Goal: Task Accomplishment & Management: Complete application form

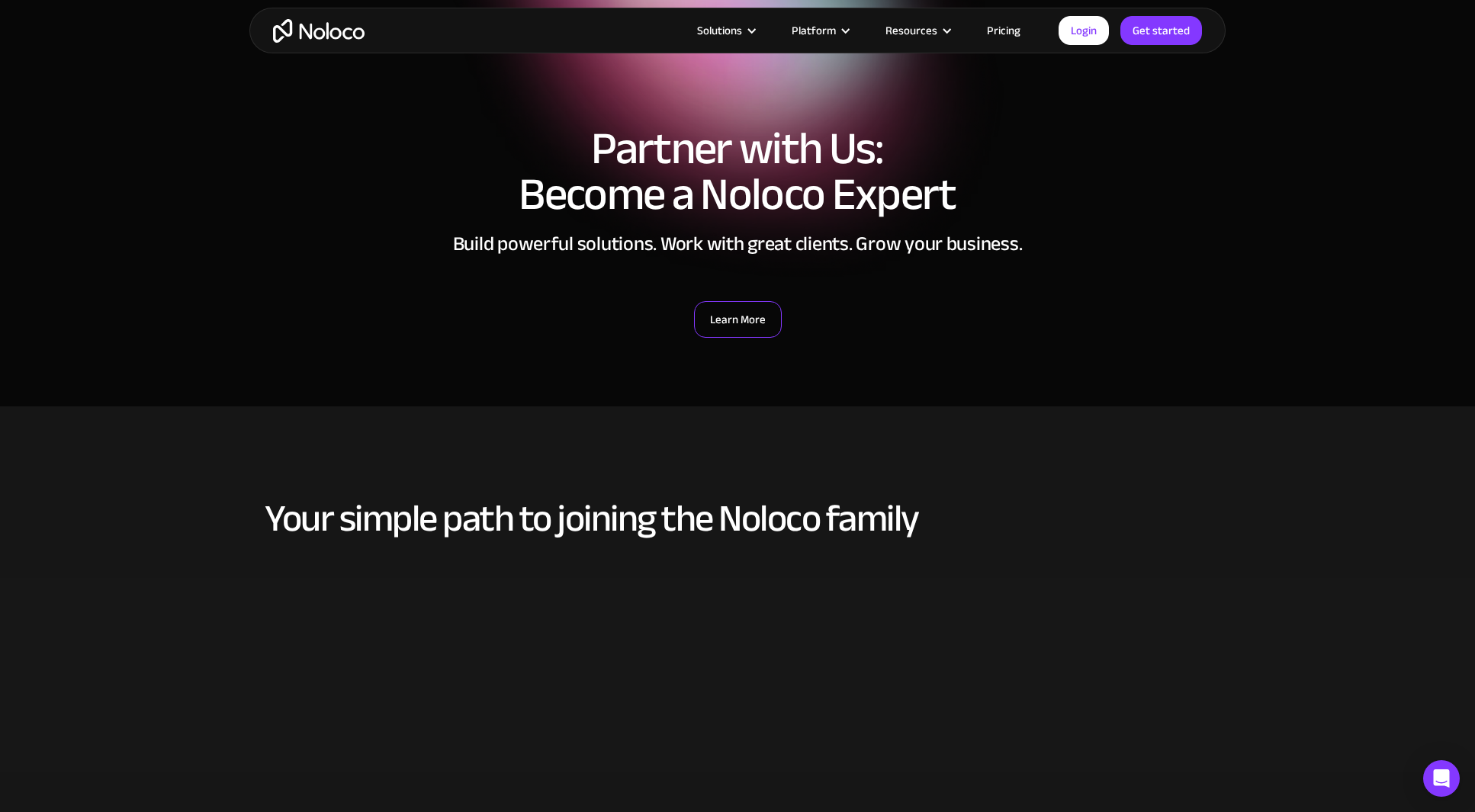
click at [748, 319] on link "Learn More" at bounding box center [738, 319] width 87 height 37
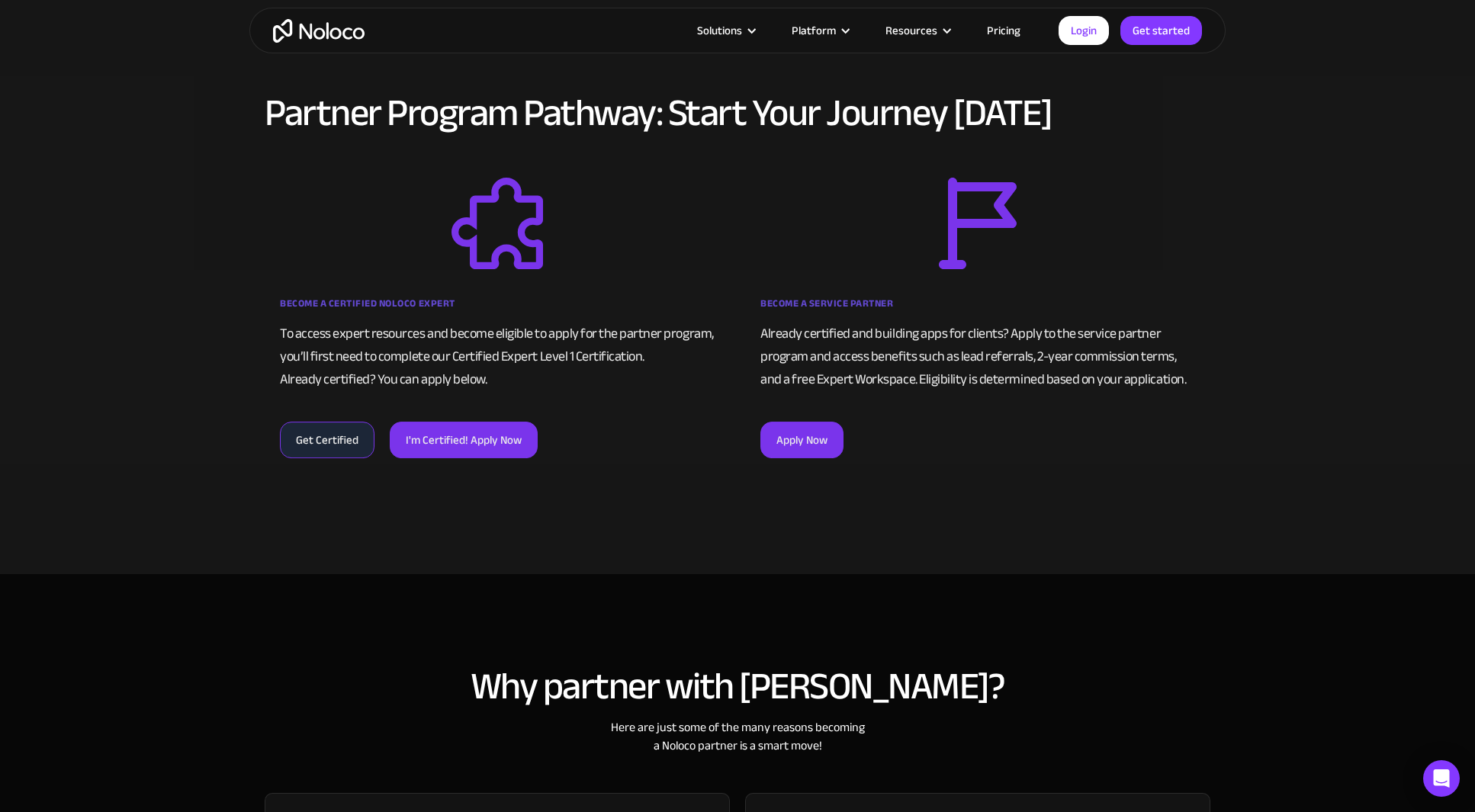
scroll to position [894, 0]
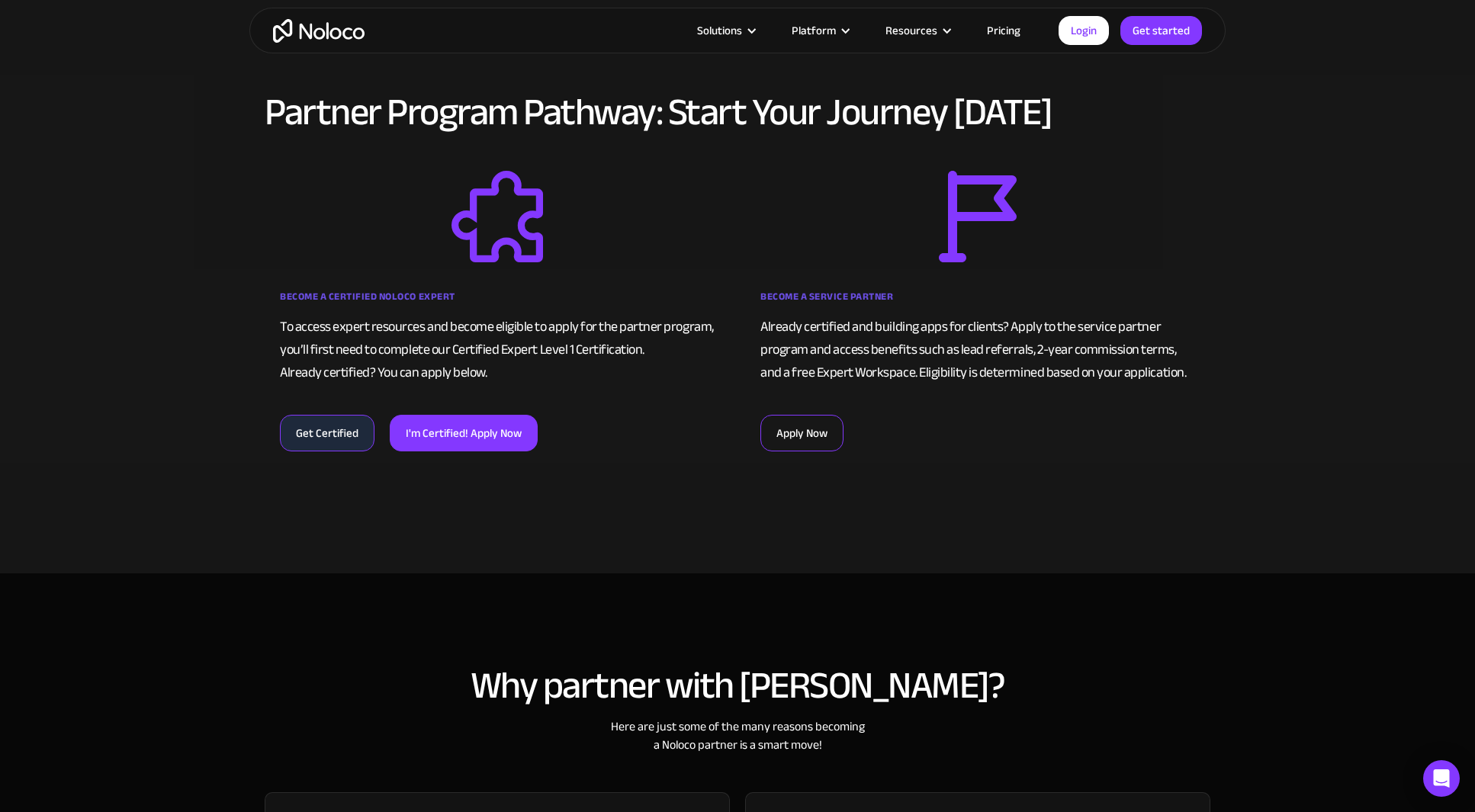
click at [794, 441] on link "Apply Now" at bounding box center [802, 433] width 83 height 37
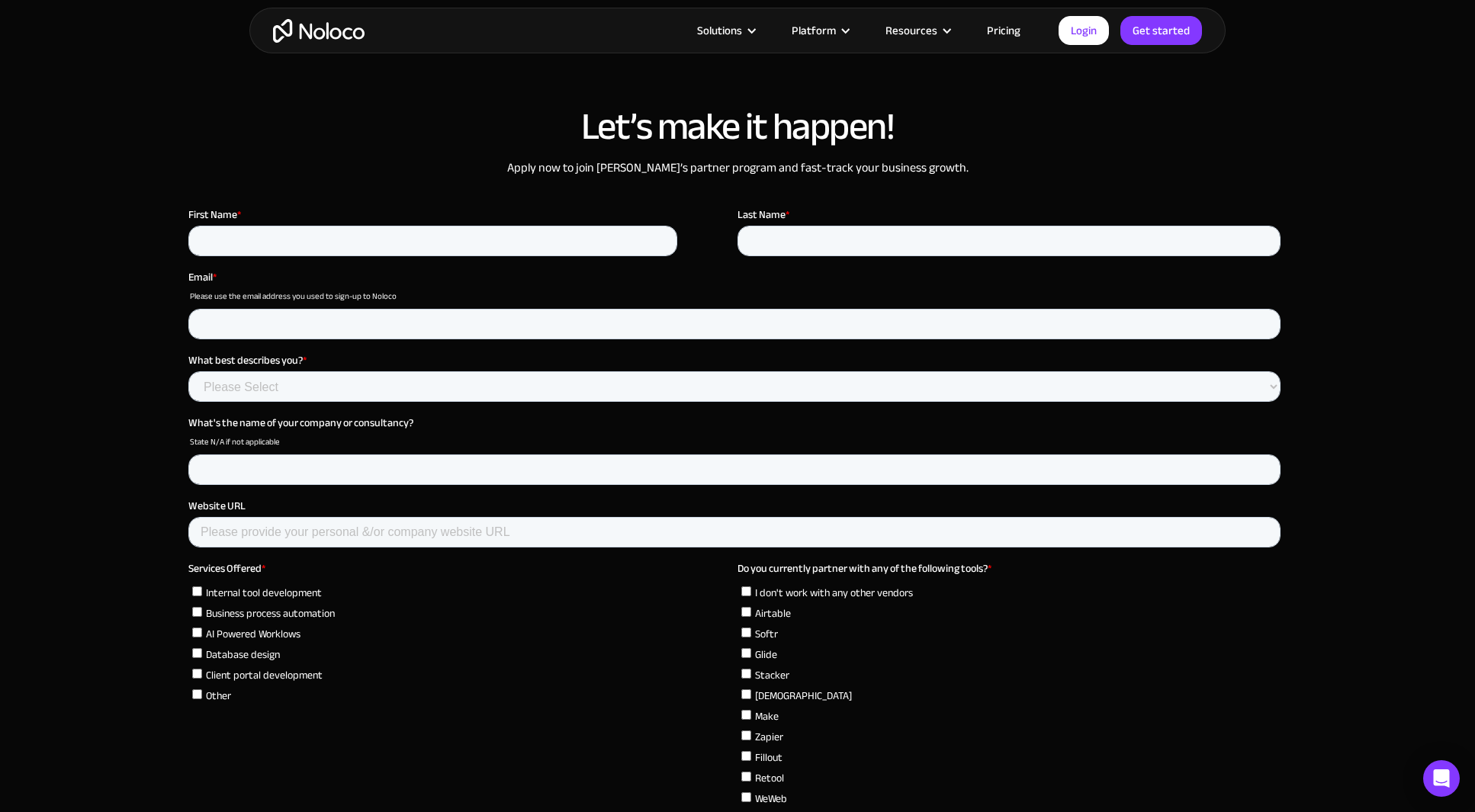
scroll to position [3932, 0]
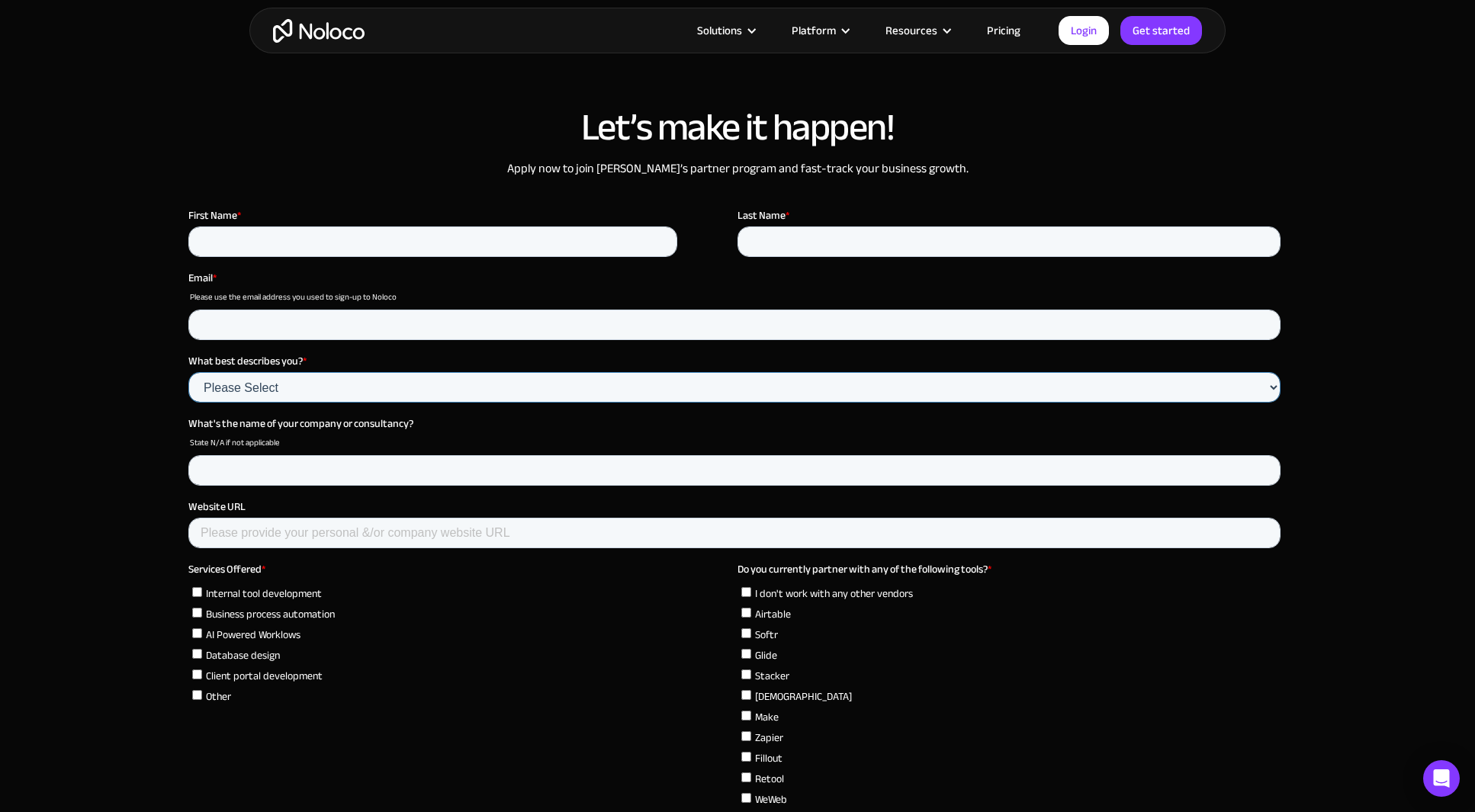
click at [401, 383] on select "Please Select Agency Partner Professional Consultant" at bounding box center [734, 387] width 1092 height 30
select select "Agency"
click at [188, 372] on select "Please Select Agency Partner Professional Consultant" at bounding box center [734, 387] width 1092 height 30
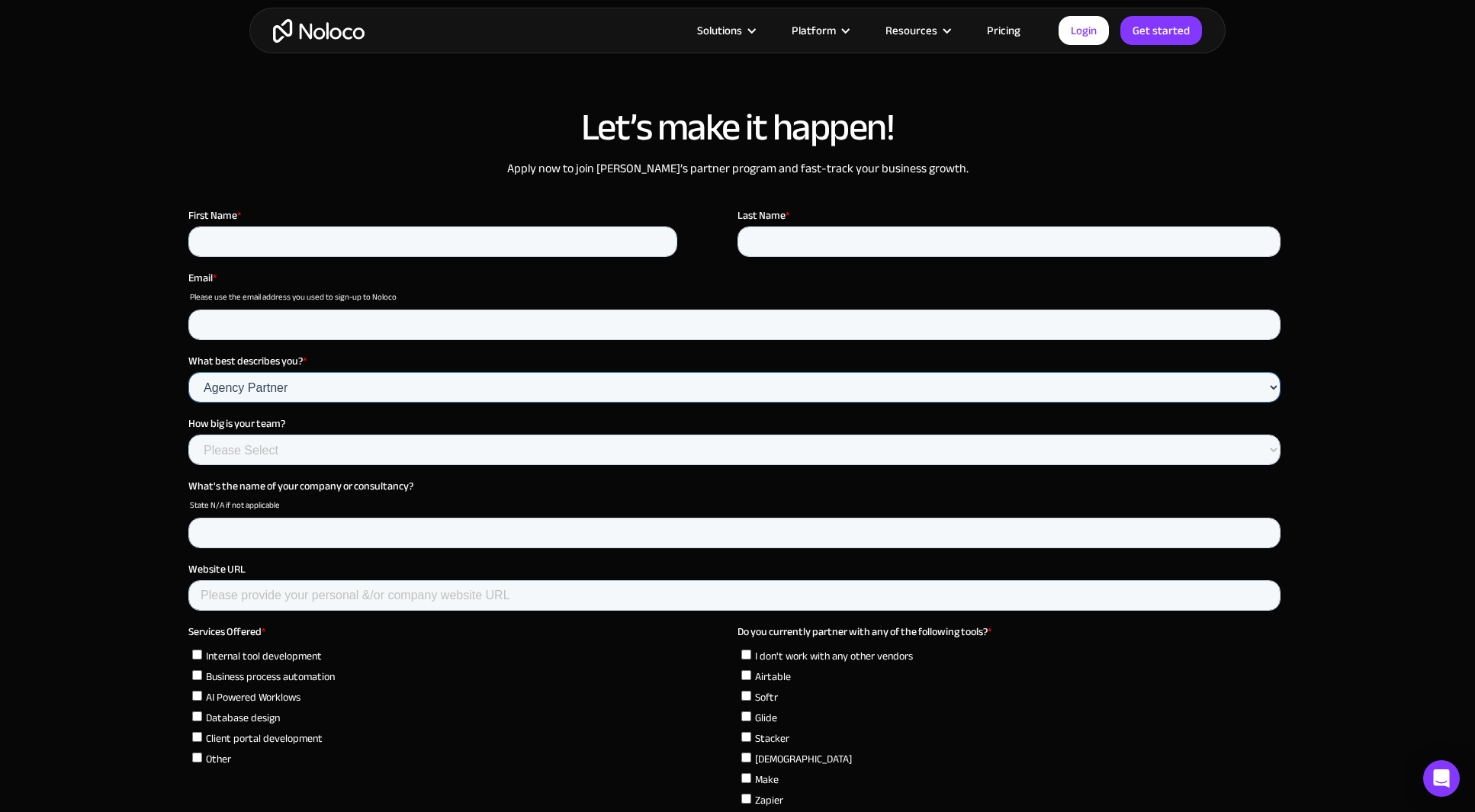
scroll to position [3931, 0]
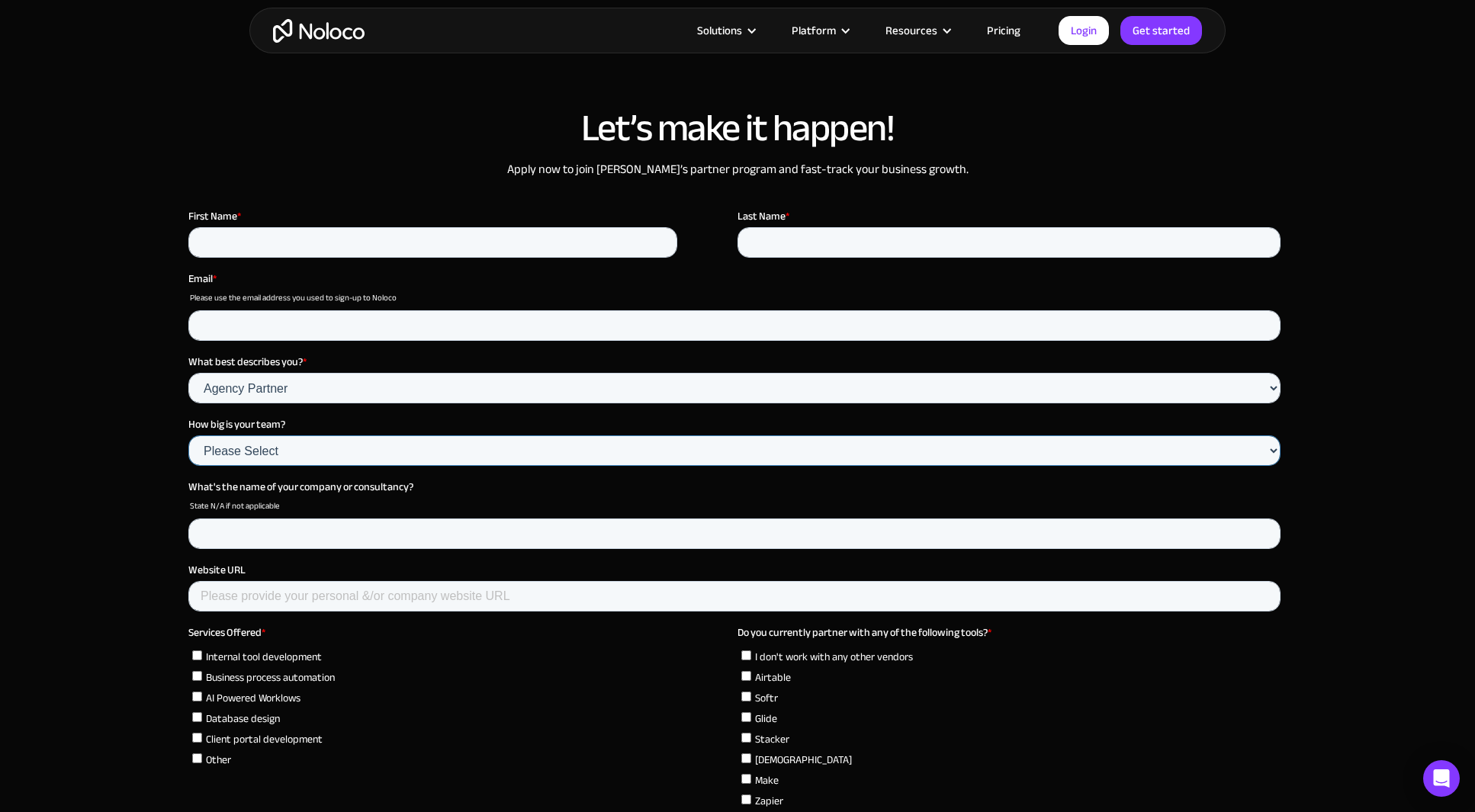
click at [274, 441] on select "Please Select Just me 2-5 6–15 15-25 25+" at bounding box center [734, 450] width 1092 height 30
select select "2-5"
click at [188, 435] on select "Please Select Just me 2-5 6–15 15-25 25+" at bounding box center [734, 450] width 1092 height 30
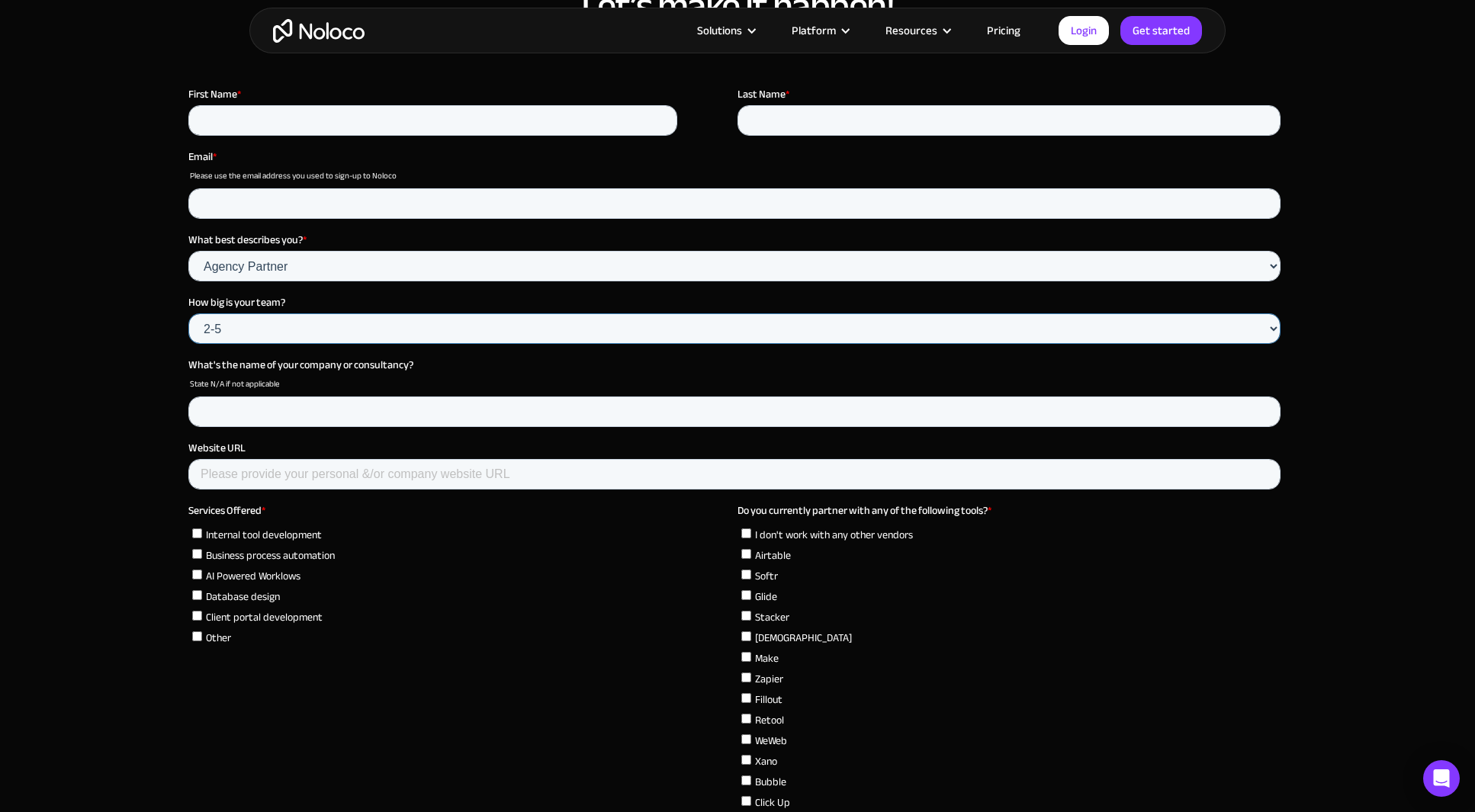
scroll to position [4240, 0]
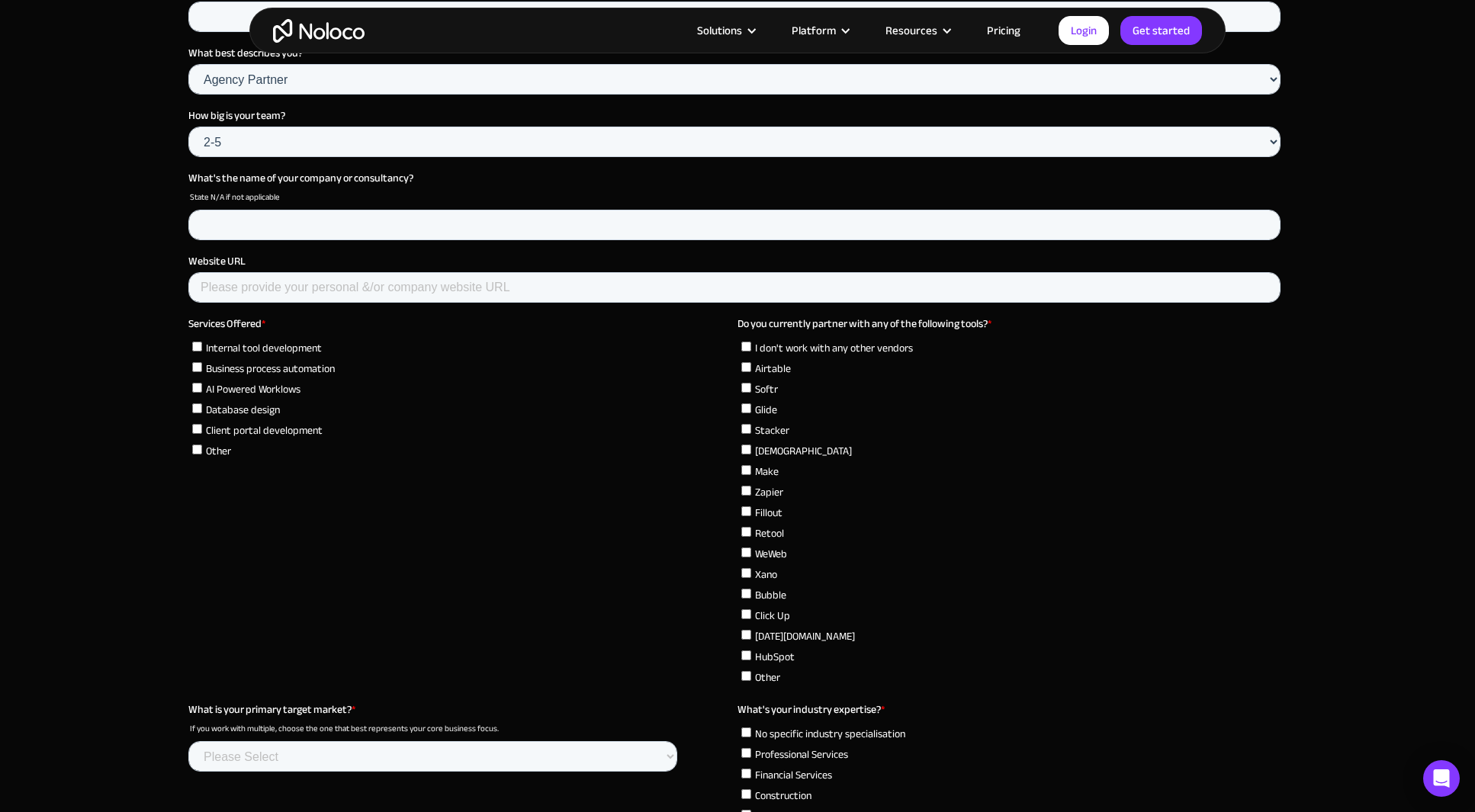
click at [747, 367] on input "Airtable" at bounding box center [746, 367] width 10 height 10
checkbox input "true"
click at [747, 470] on input "Make" at bounding box center [746, 470] width 10 height 10
checkbox input "true"
click at [743, 650] on input "HubSpot" at bounding box center [746, 655] width 10 height 10
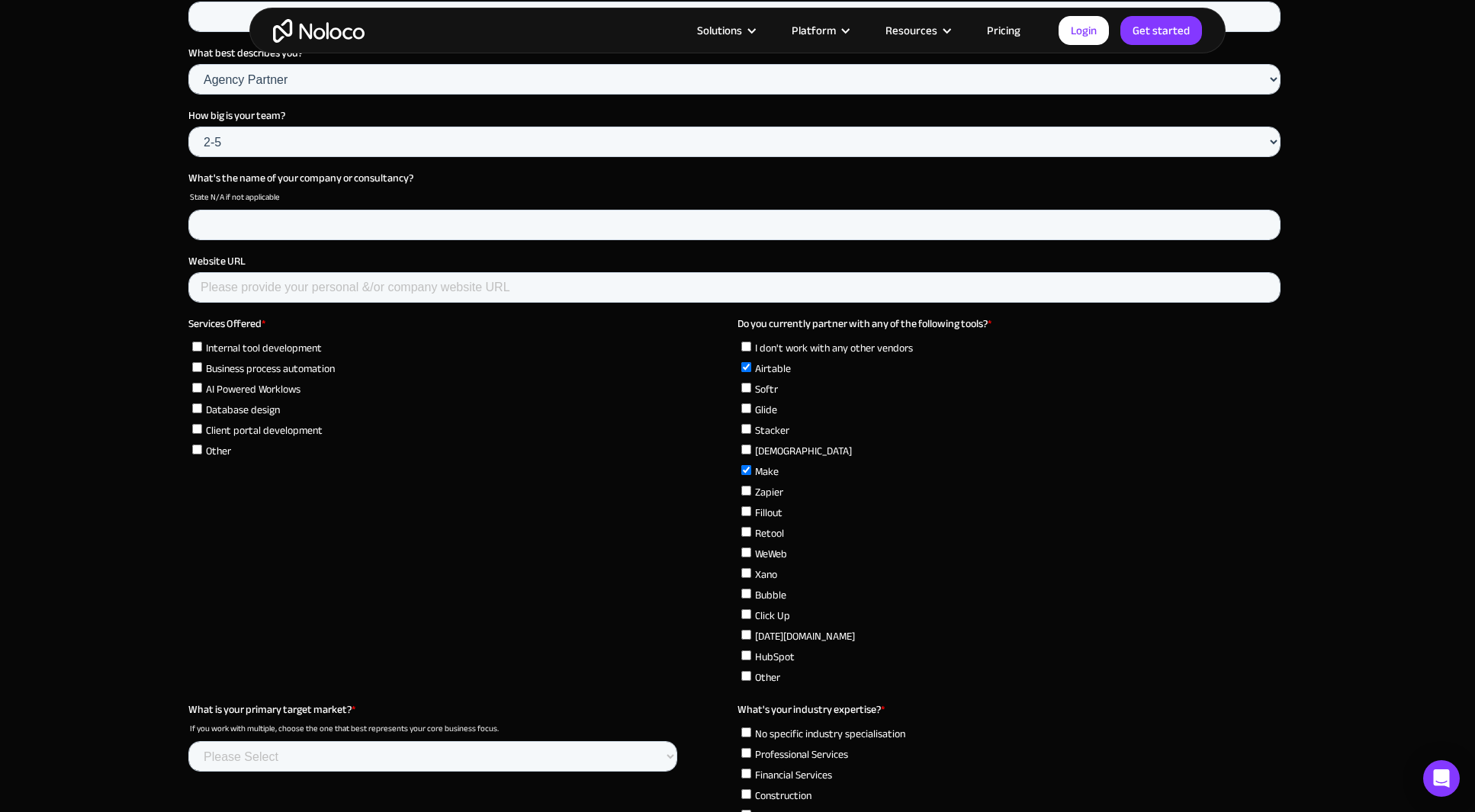
checkbox input "true"
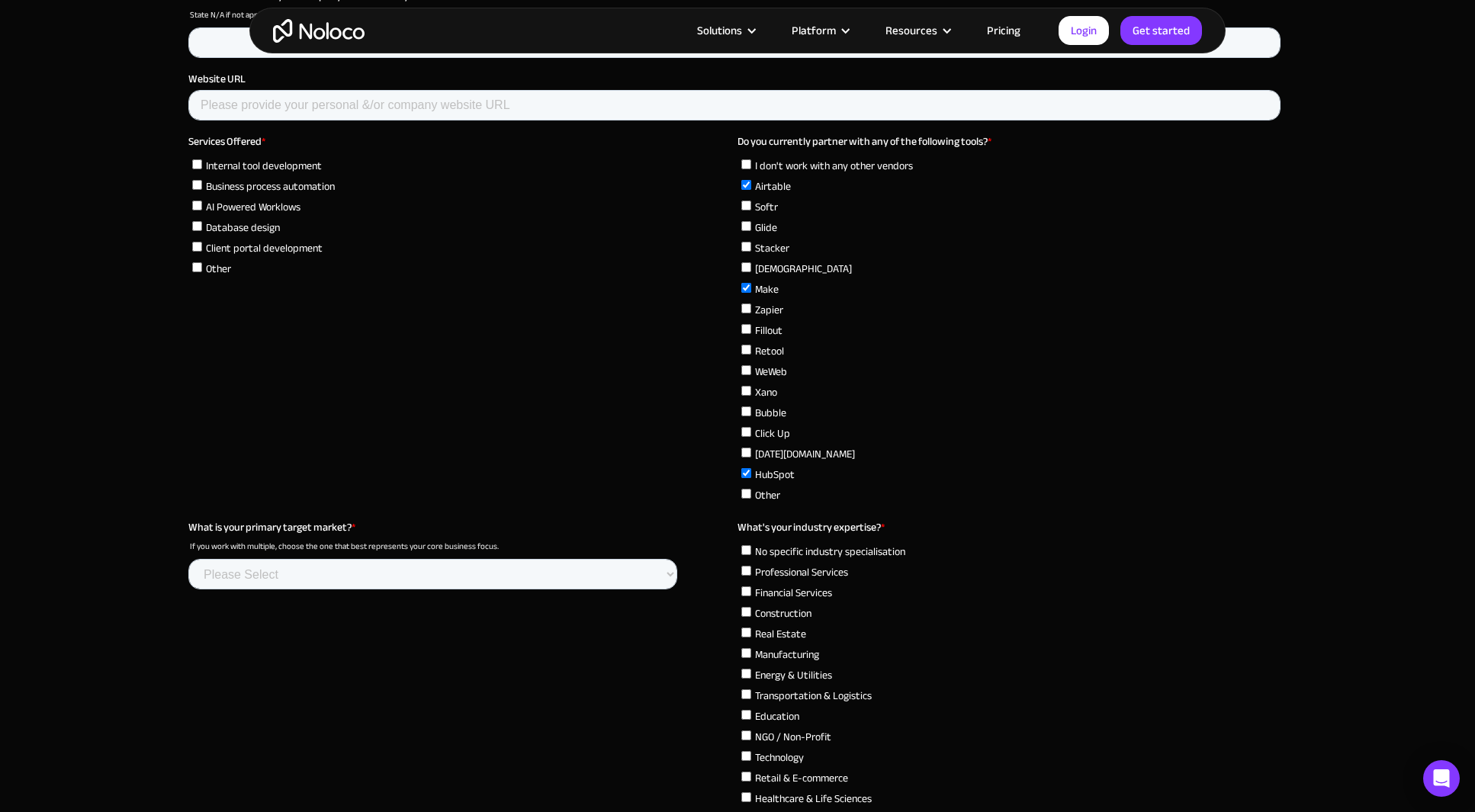
scroll to position [4459, 0]
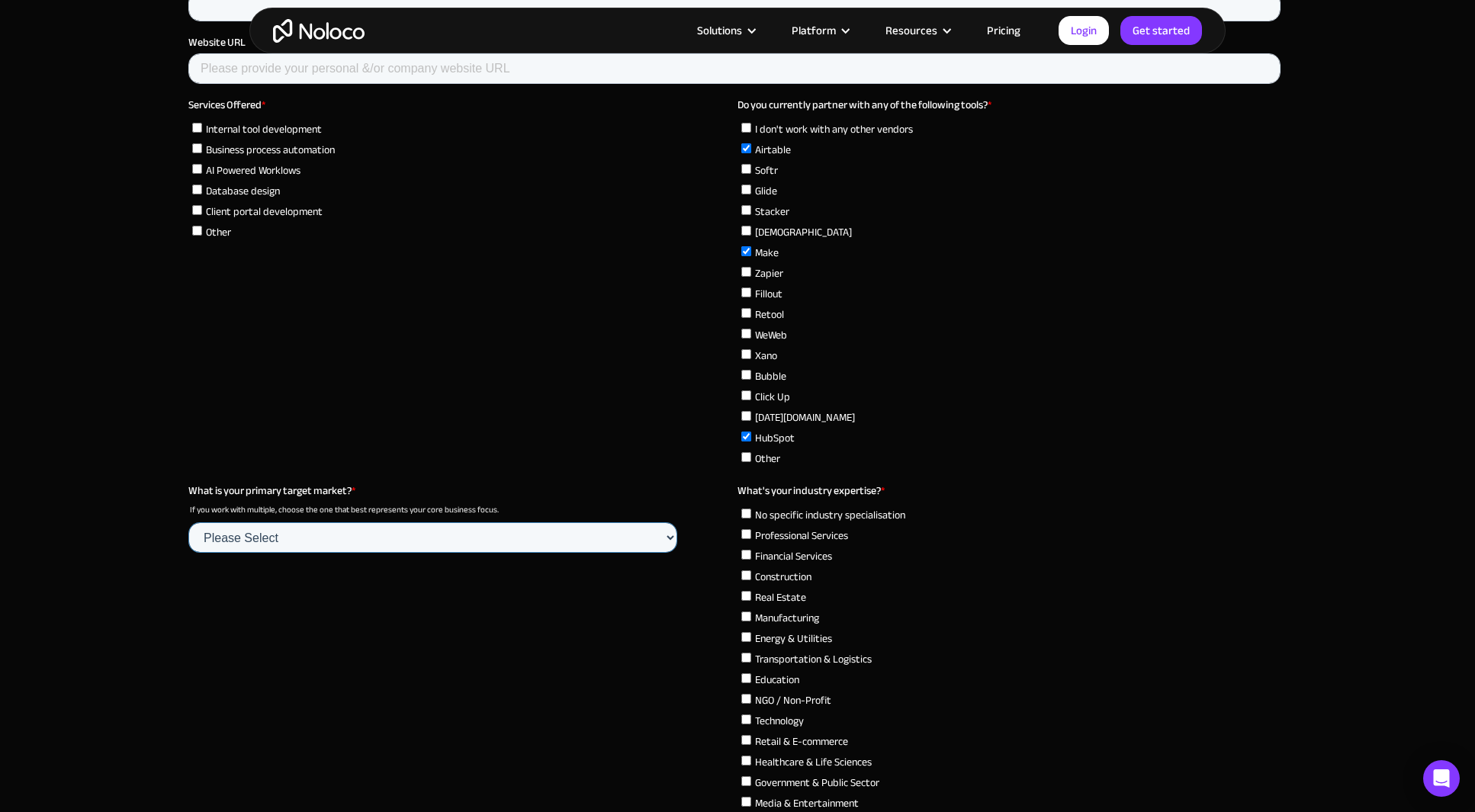
click at [579, 532] on select "Please Select Startups SMBs (B2B) SMBs (B2C) Large Enterprises NGO / Non Profit…" at bounding box center [432, 537] width 489 height 30
select select "SMBs (B2B)"
click at [188, 553] on select "Please Select Startups SMBs (B2B) SMBs (B2C) Large Enterprises NGO / Non Profit…" at bounding box center [432, 537] width 489 height 30
click at [307, 531] on select "Please Select Startups SMBs (B2B) SMBs (B2C) Large Enterprises NGO / Non Profit…" at bounding box center [432, 537] width 489 height 30
click at [188, 553] on select "Please Select Startups SMBs (B2B) SMBs (B2C) Large Enterprises NGO / Non Profit…" at bounding box center [432, 537] width 489 height 30
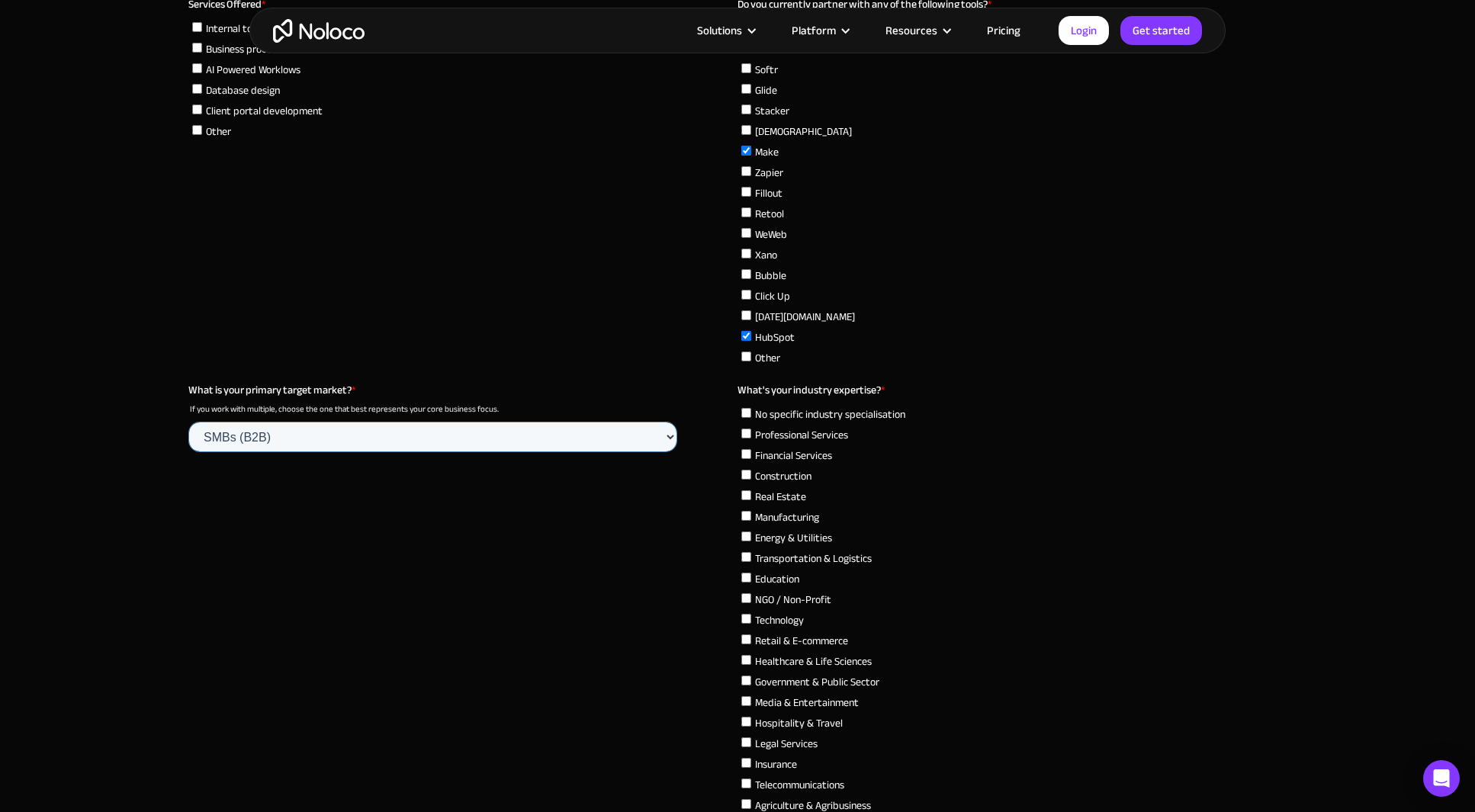
scroll to position [4625, 0]
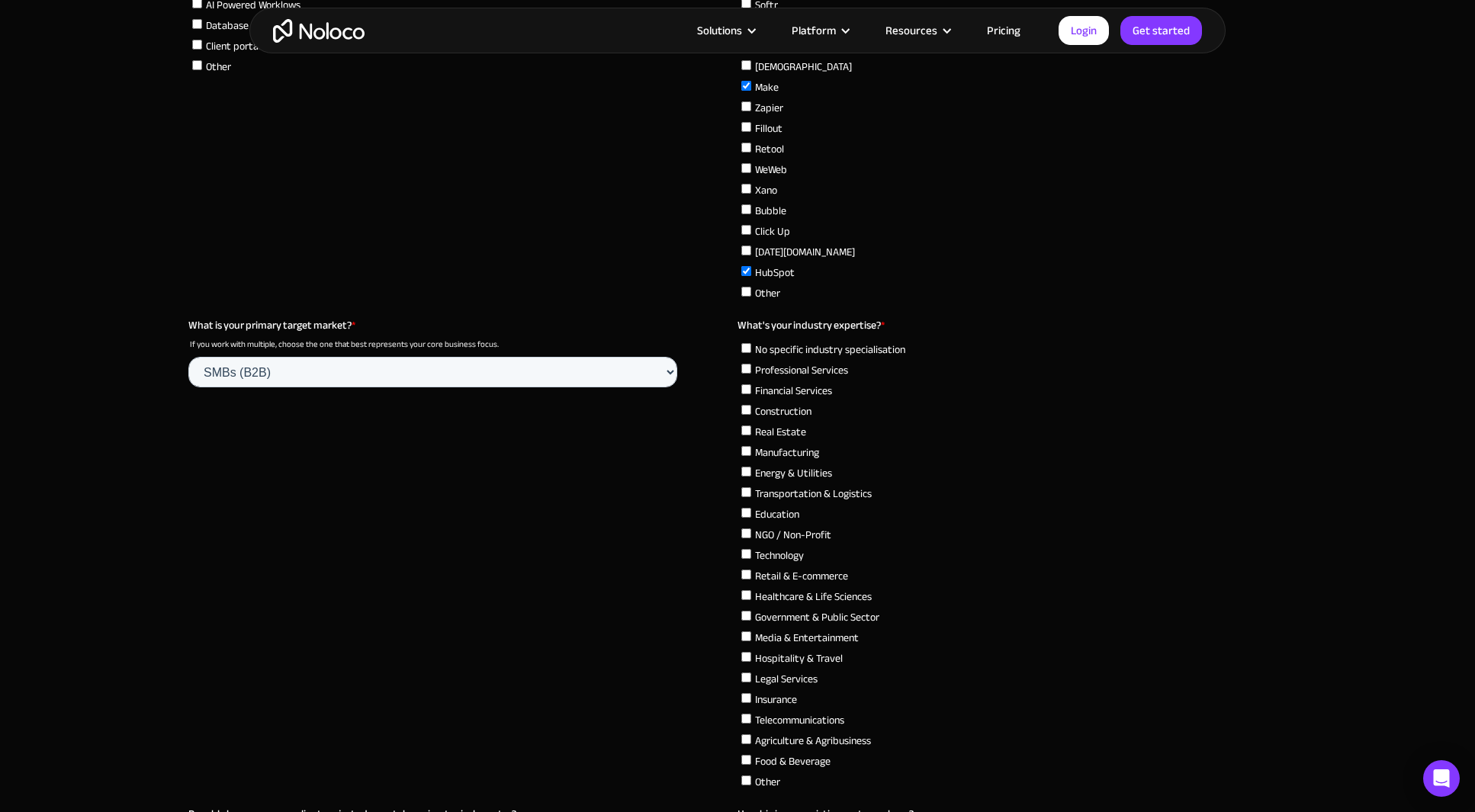
click at [830, 365] on span "Professional Services" at bounding box center [801, 370] width 93 height 21
click at [751, 365] on input "Professional Services" at bounding box center [746, 369] width 10 height 10
checkbox input "true"
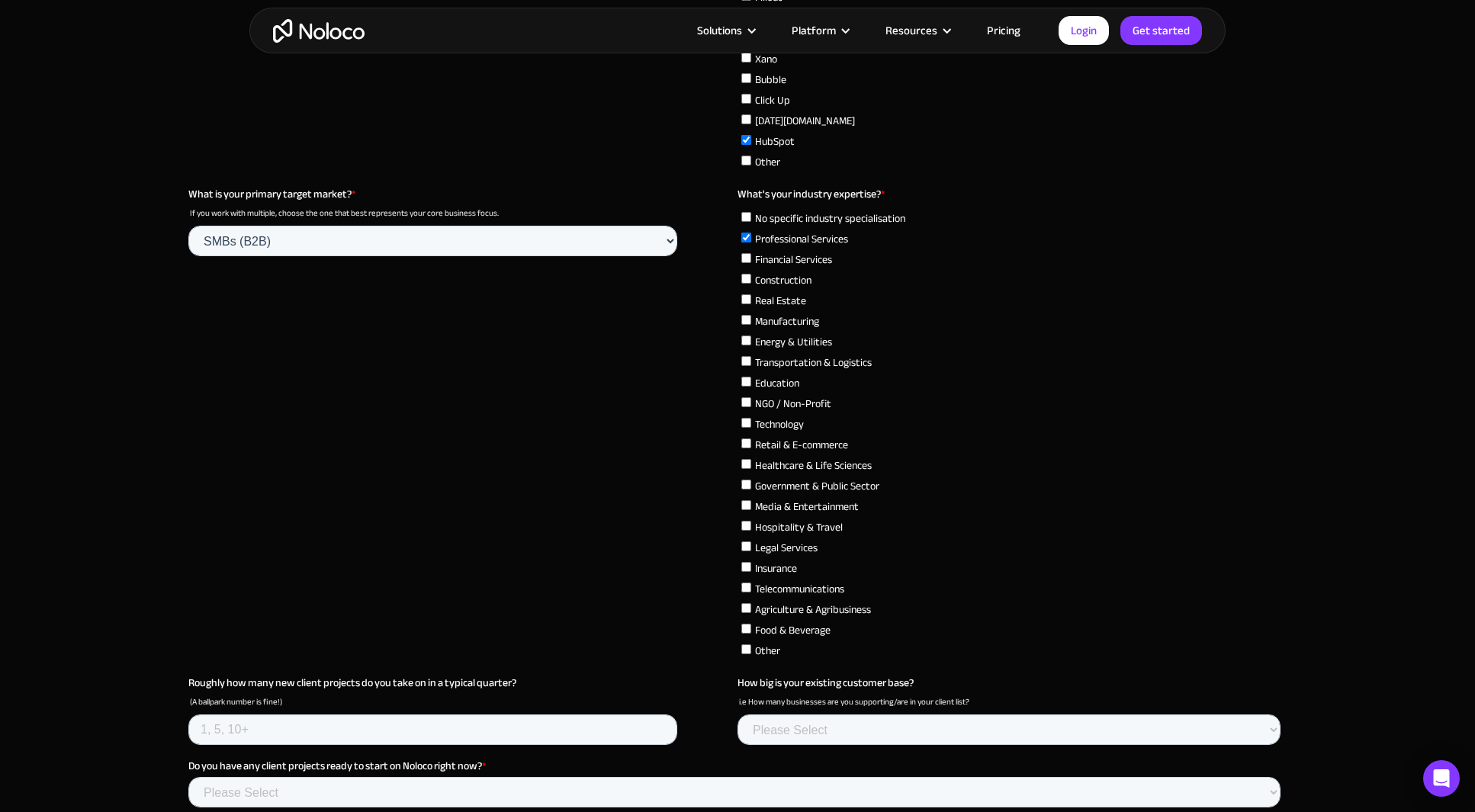
scroll to position [4892, 0]
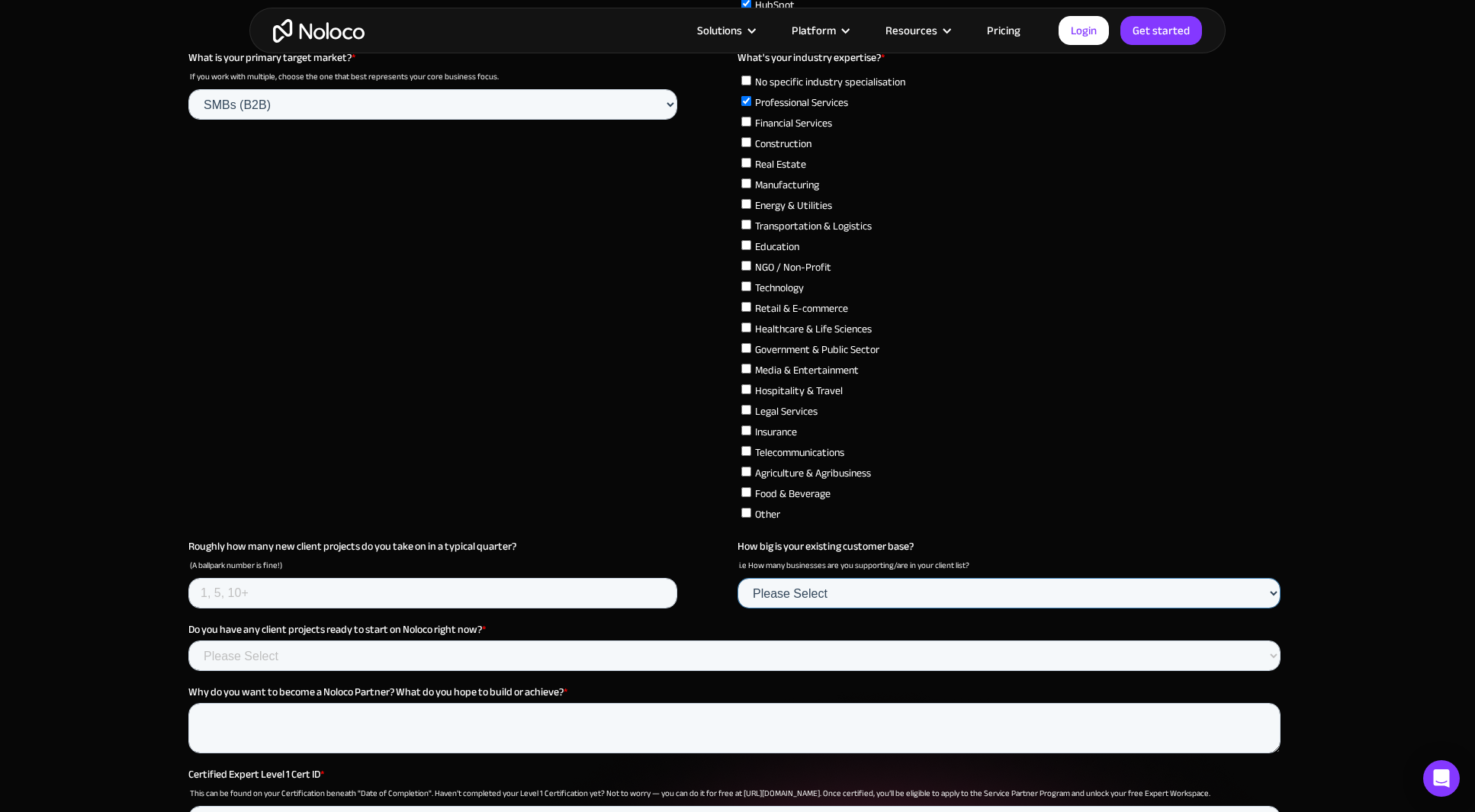
click at [908, 582] on select "Please Select None 1-5 6-10 11-20 21-50 51-100 101-200 200+" at bounding box center [1008, 593] width 543 height 30
select select "6-10"
click at [738, 609] on select "Please Select None 1-5 6-10 11-20 21-50 51-100 101-200 200+" at bounding box center [1008, 593] width 543 height 30
click at [389, 600] on fieldset "Roughly how many new client projects do you take on in a typical quarter? (A ba…" at bounding box center [738, 580] width 1098 height 83
click at [325, 589] on input "Roughly how many new client projects do you take on in a typical quarter?" at bounding box center [432, 593] width 489 height 30
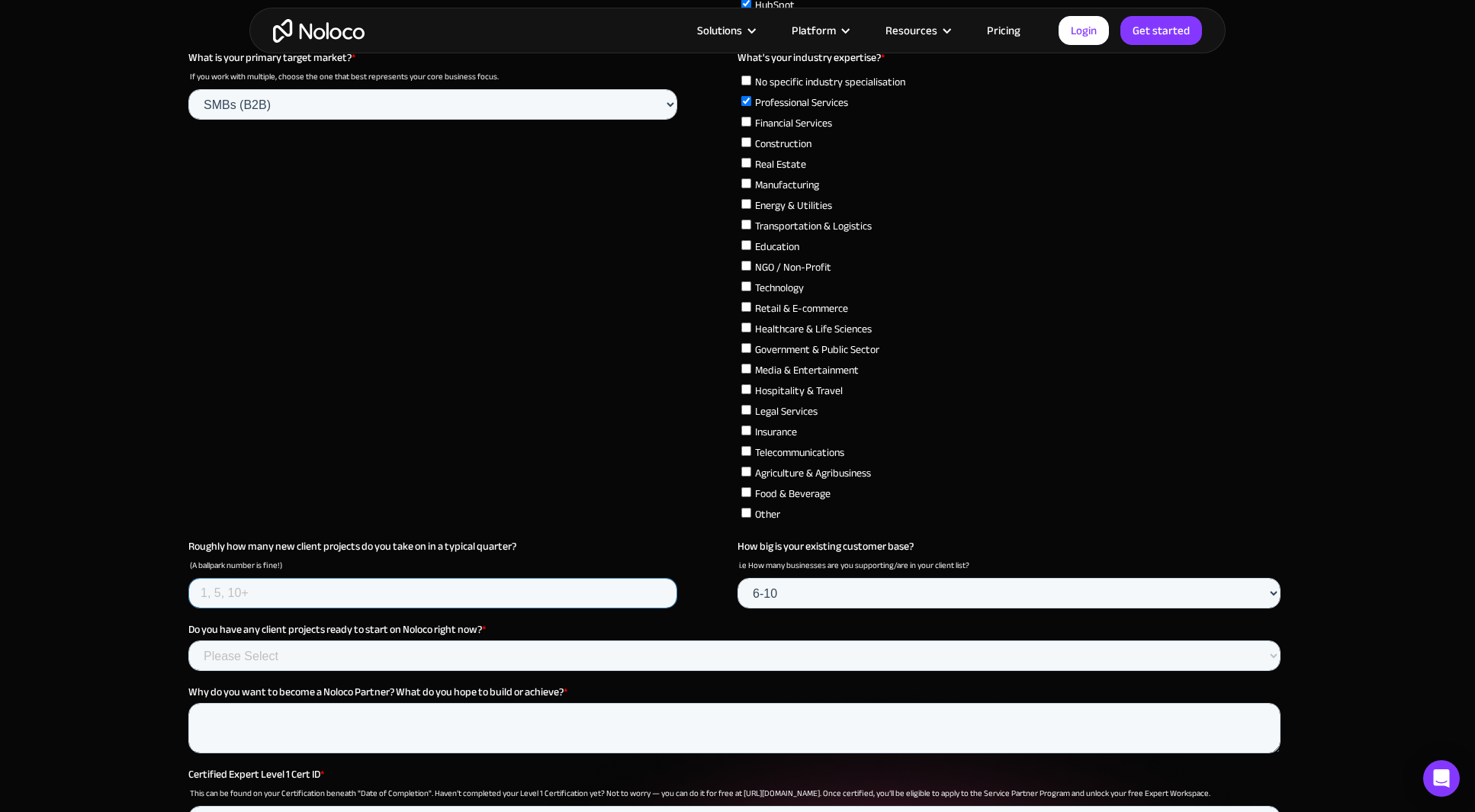
click at [391, 578] on input "Roughly how many new client projects do you take on in a typical quarter?" at bounding box center [432, 593] width 489 height 30
click at [453, 578] on input "Roughly how many new client projects do you take on in a typical quarter?" at bounding box center [432, 593] width 489 height 30
click at [323, 578] on input "Roughly how many new client projects do you take on in a typical quarter?" at bounding box center [432, 593] width 489 height 30
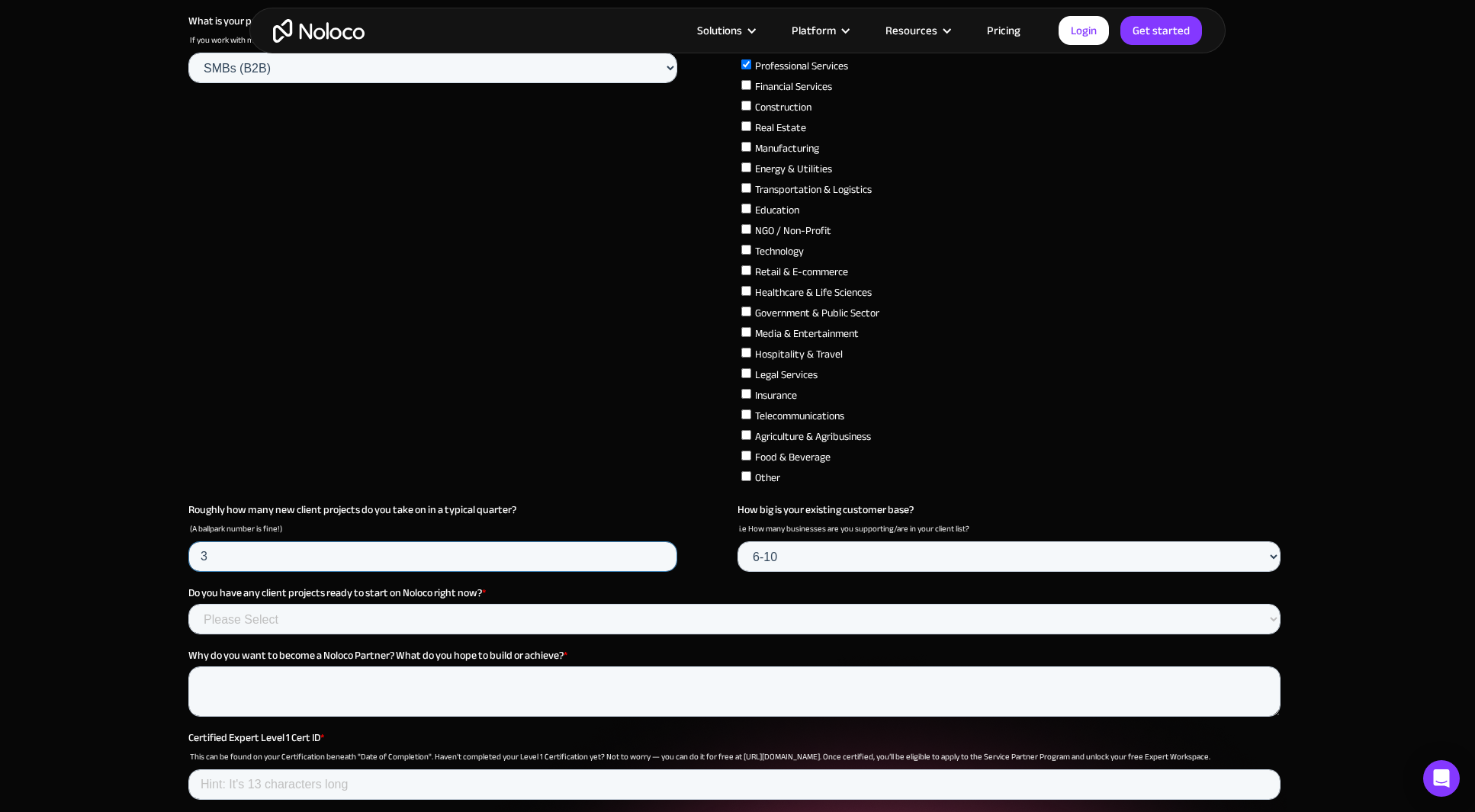
type input "3"
click at [423, 604] on select "Please Select Yes - already scoped Possibly – in early discussions No" at bounding box center [734, 619] width 1092 height 30
select select "Yes"
click at [188, 634] on select "Please Select Yes - already scoped Possibly – in early discussions No" at bounding box center [734, 619] width 1092 height 30
click at [413, 681] on textarea "Why do you want to become a Noloco Partner? What do you hope to build or achiev…" at bounding box center [734, 691] width 1092 height 50
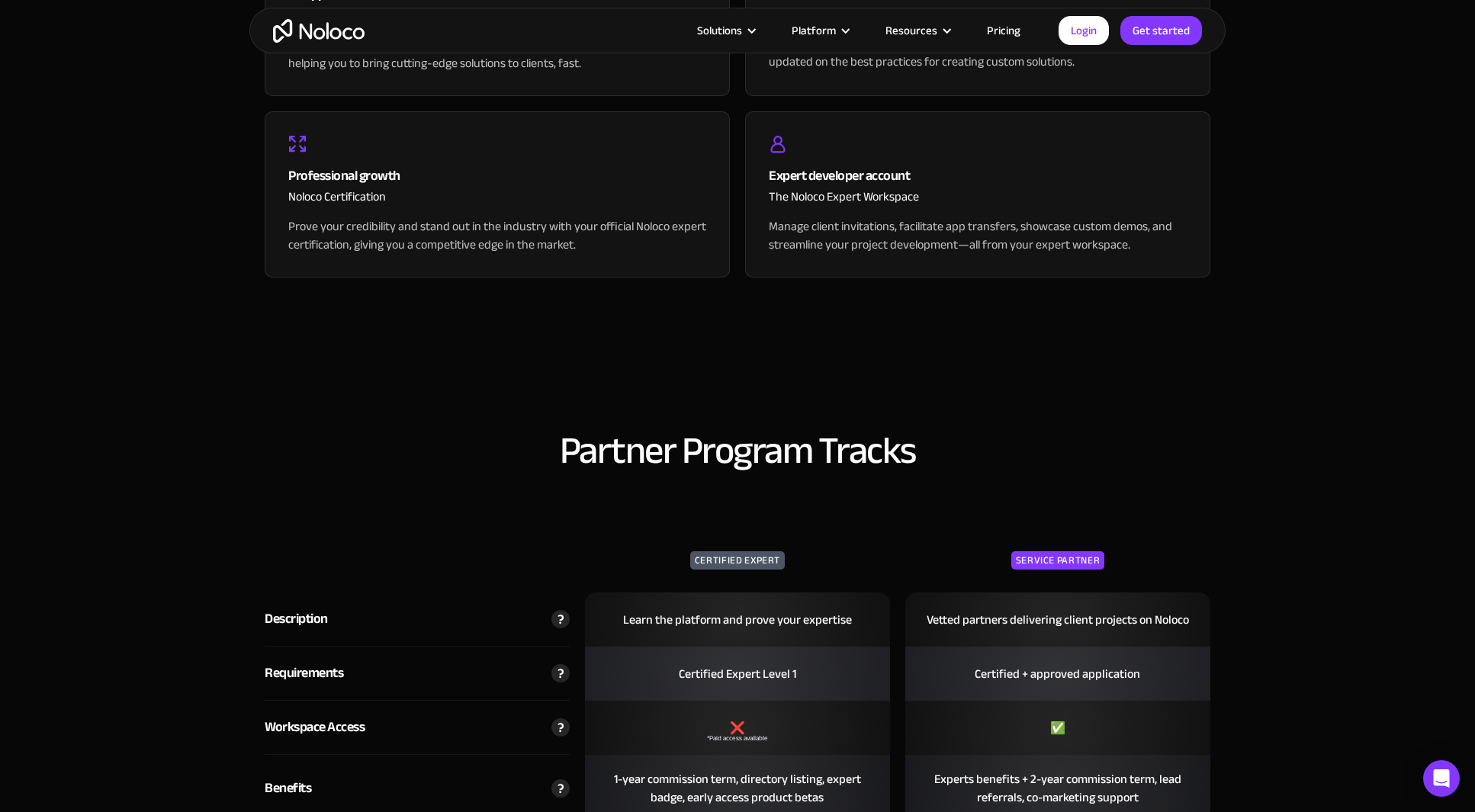
scroll to position [1938, 0]
